Goal: Find specific page/section: Find specific page/section

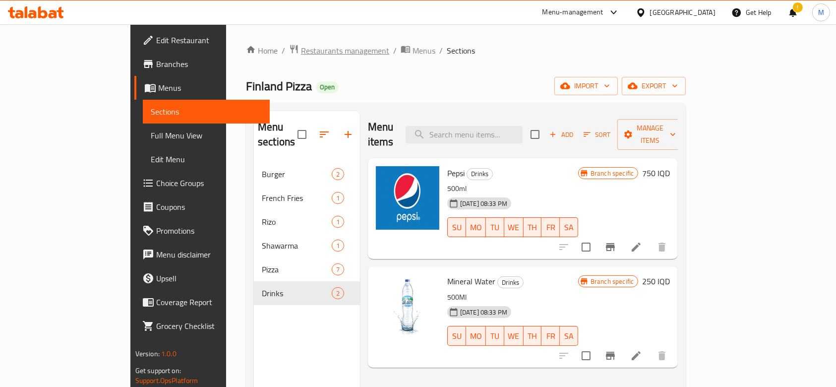
click at [301, 45] on span "Restaurants management" at bounding box center [345, 51] width 88 height 12
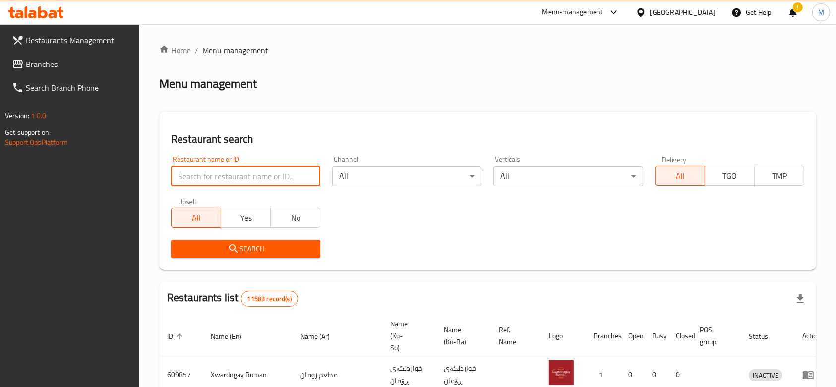
click at [269, 181] on input "search" at bounding box center [245, 176] width 149 height 20
click button "Search" at bounding box center [245, 249] width 149 height 18
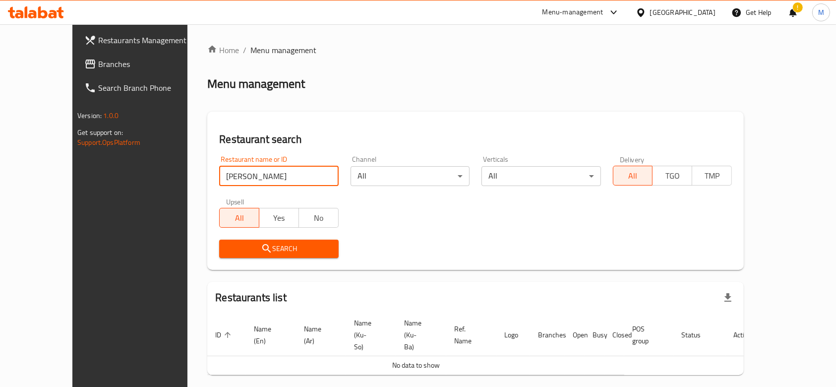
scroll to position [18, 0]
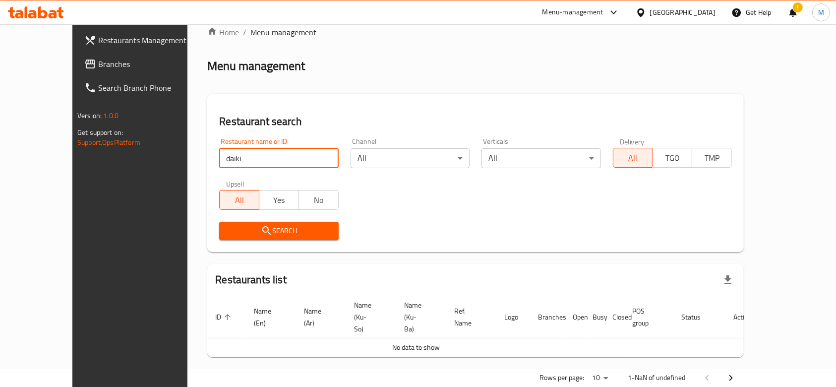
type input "daiki"
type button "all"
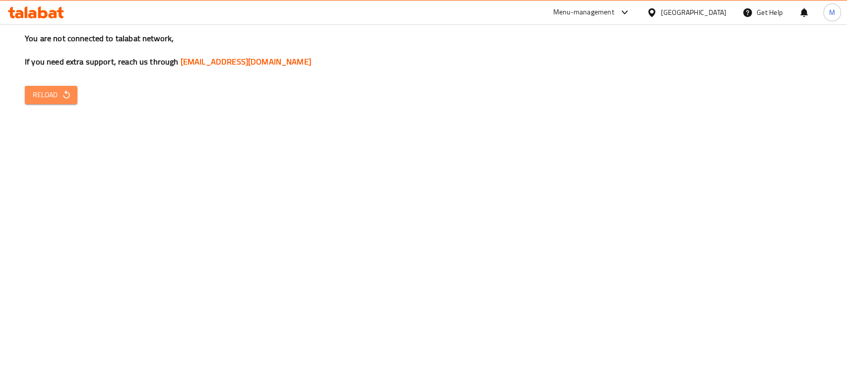
click at [50, 96] on span "Reload" at bounding box center [51, 95] width 37 height 12
